Goal: Navigation & Orientation: Find specific page/section

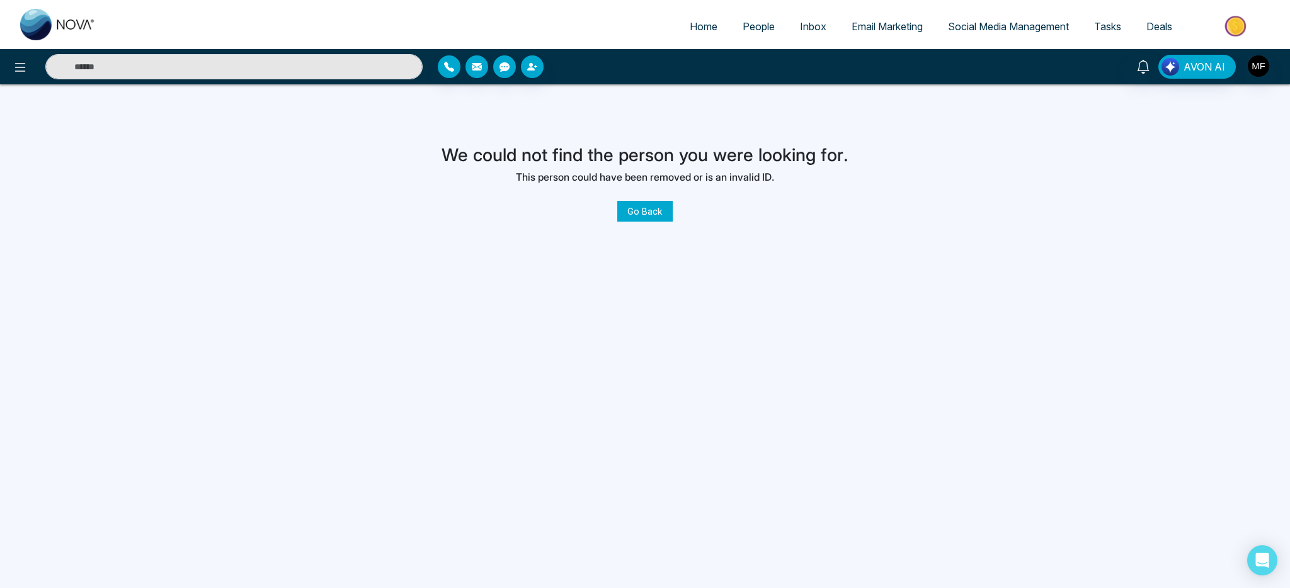
click at [659, 217] on link "Go Back" at bounding box center [644, 211] width 55 height 21
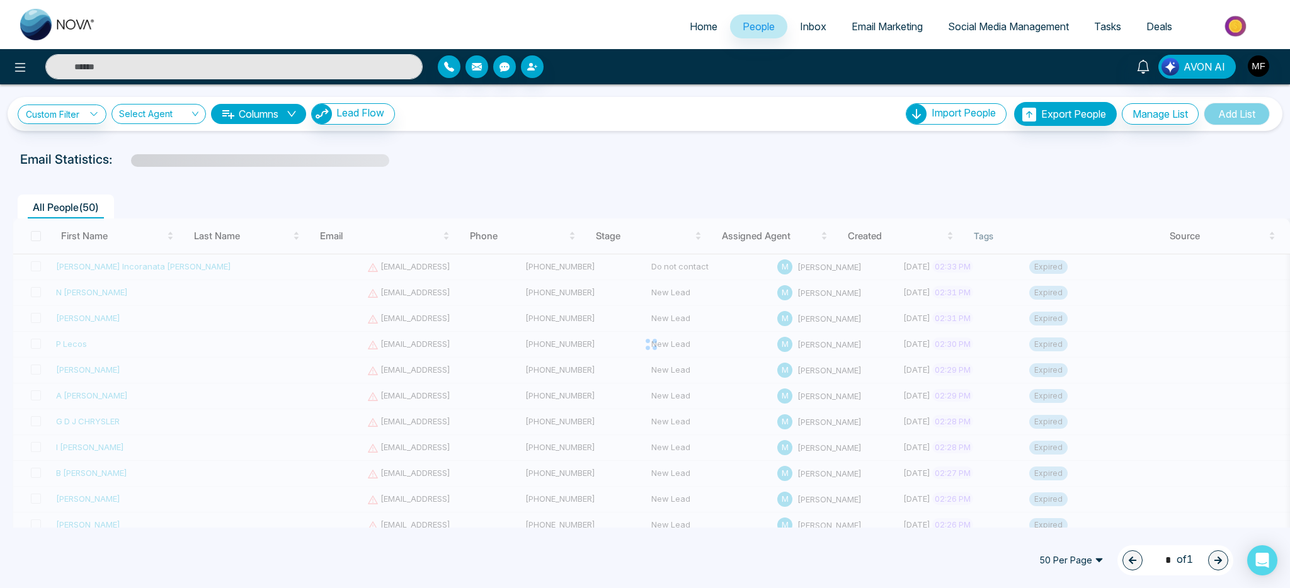
click at [31, 23] on img at bounding box center [58, 24] width 76 height 31
select select "*"
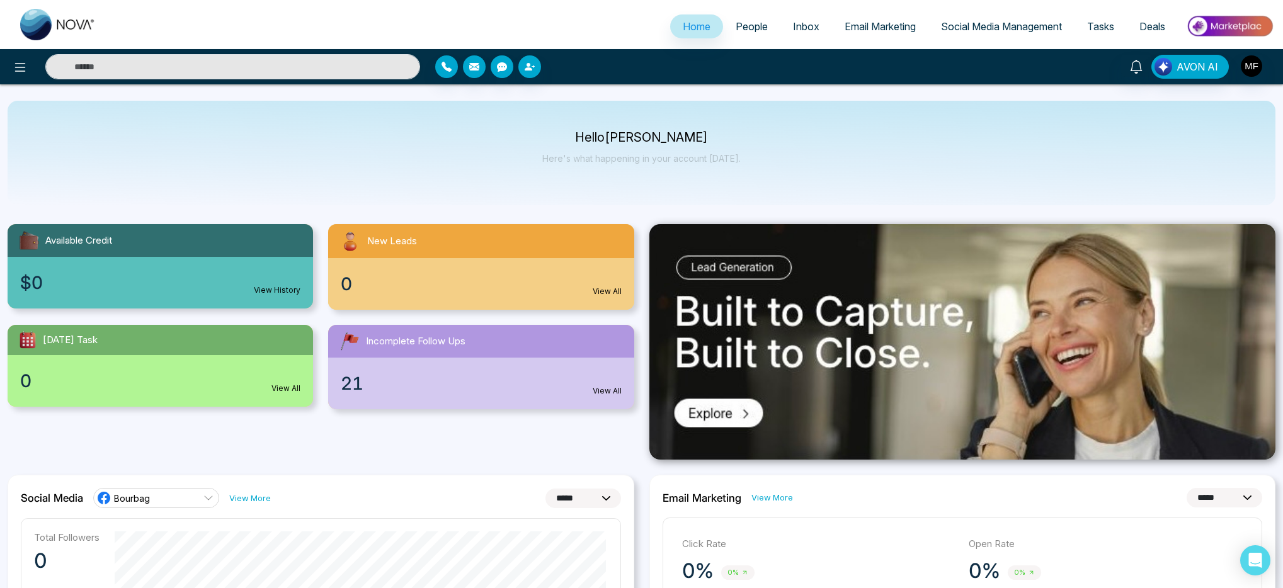
click at [634, 197] on div "Hello [PERSON_NAME] Here's what happening in your account [DATE]." at bounding box center [642, 153] width 1268 height 105
